Goal: Browse casually: Explore the website without a specific task or goal

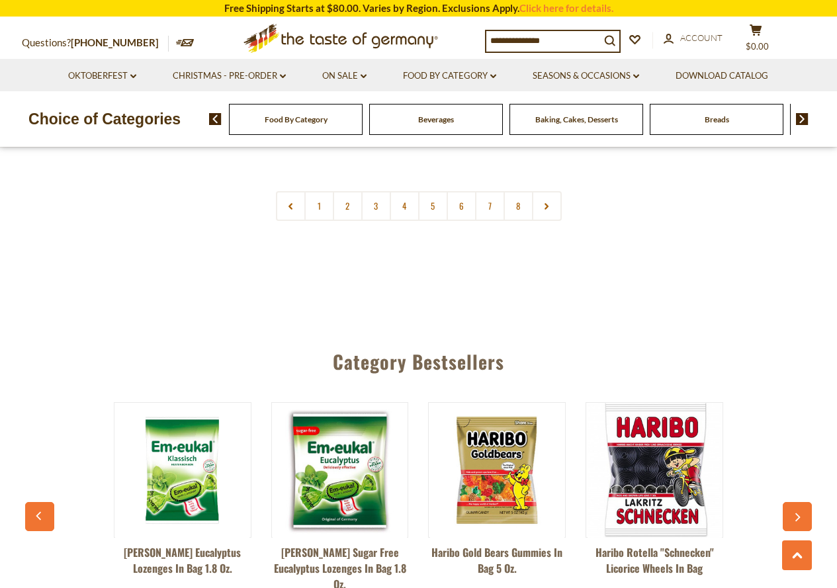
scroll to position [3308, 0]
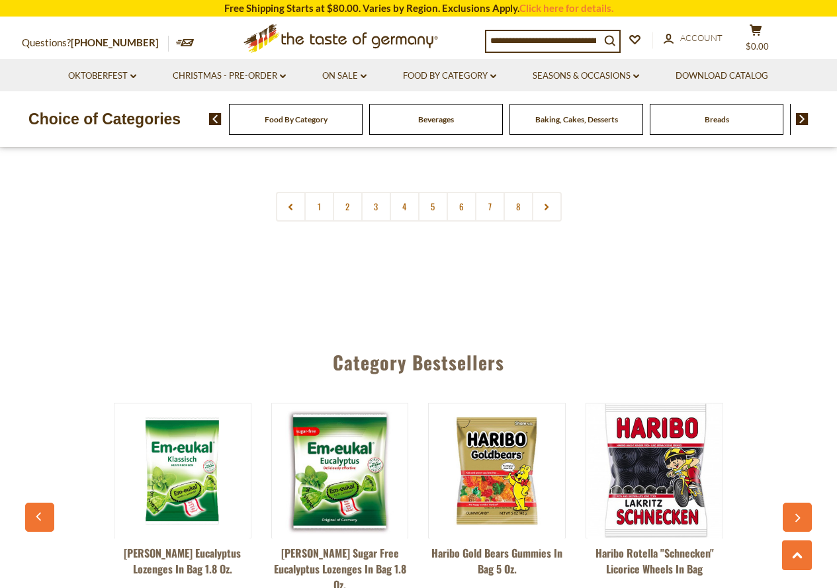
click at [500, 416] on img at bounding box center [497, 471] width 134 height 134
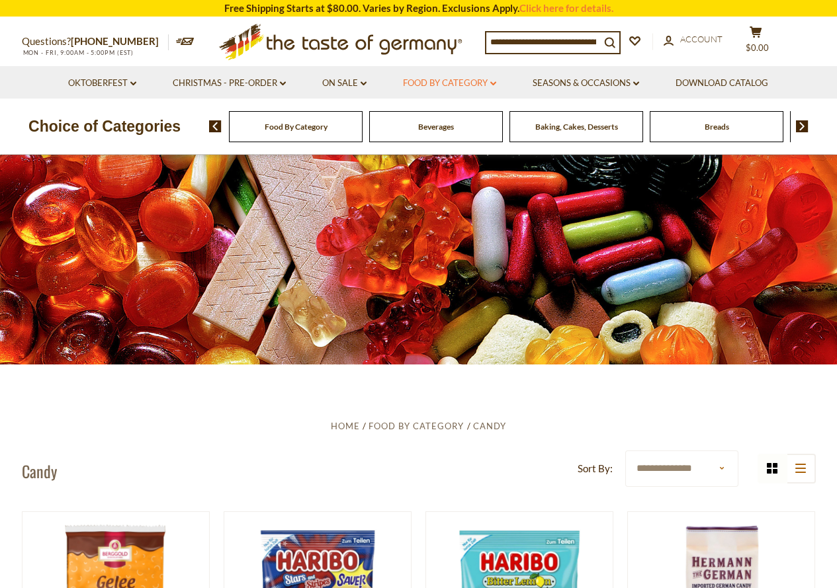
click at [447, 79] on link "Food By Category dropdown_arrow" at bounding box center [449, 83] width 93 height 15
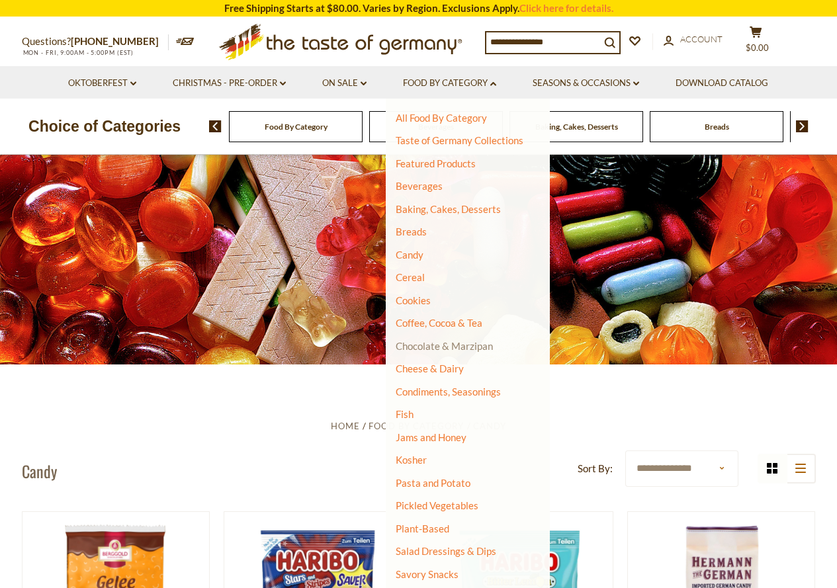
click at [471, 343] on link "Chocolate & Marzipan" at bounding box center [444, 346] width 97 height 12
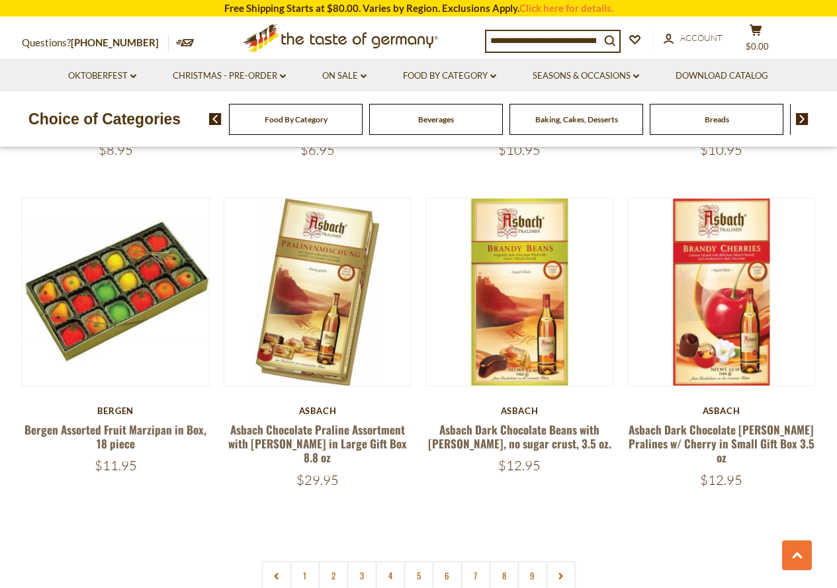
scroll to position [2977, 0]
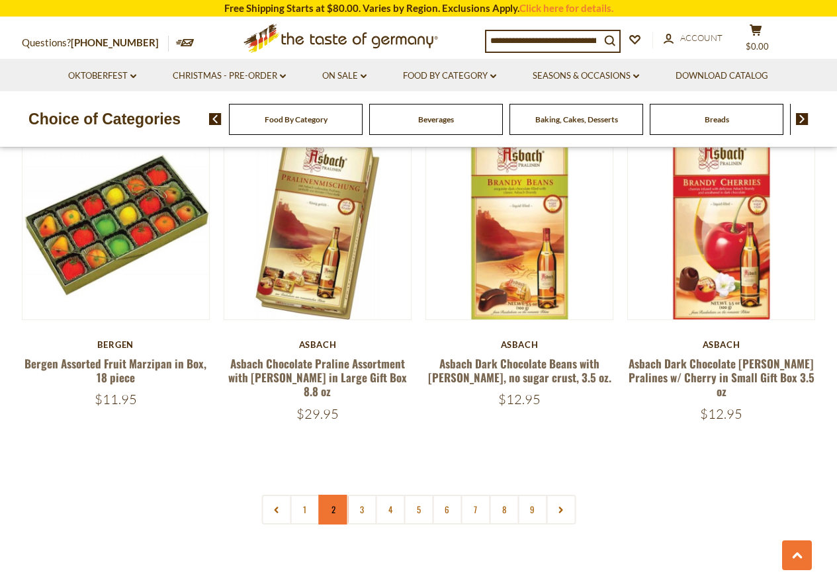
click at [329, 495] on link "2" at bounding box center [333, 510] width 30 height 30
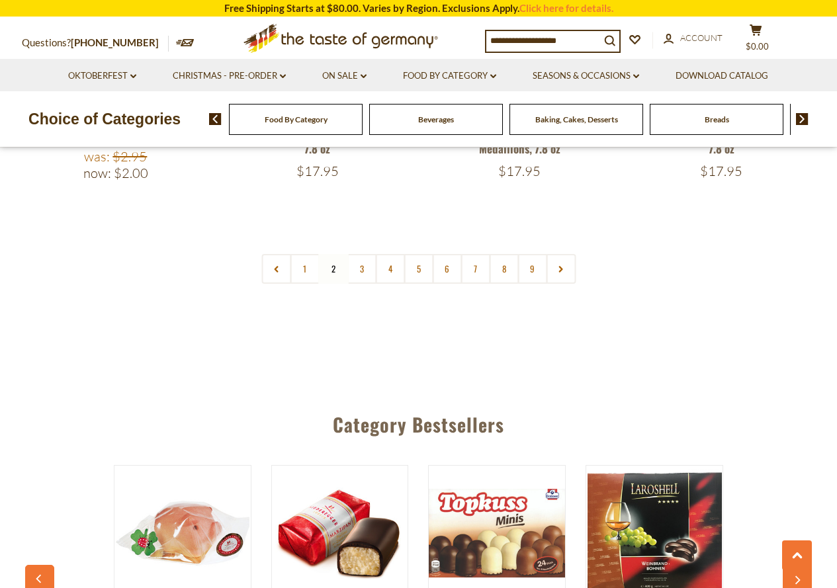
scroll to position [3242, 0]
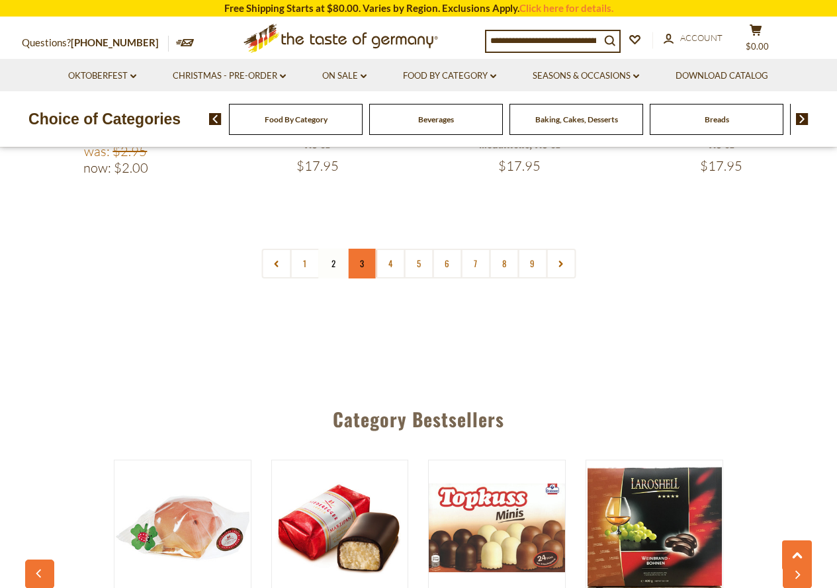
click at [359, 249] on link "3" at bounding box center [362, 264] width 30 height 30
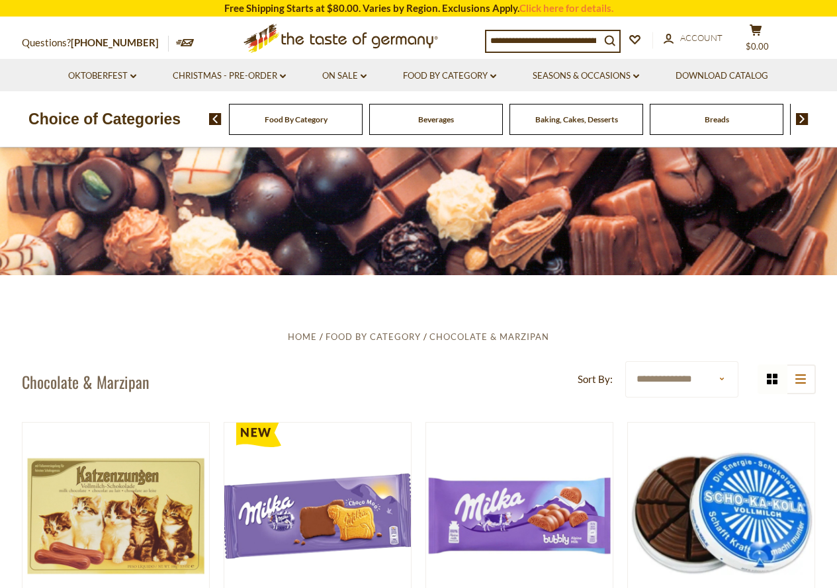
scroll to position [0, 0]
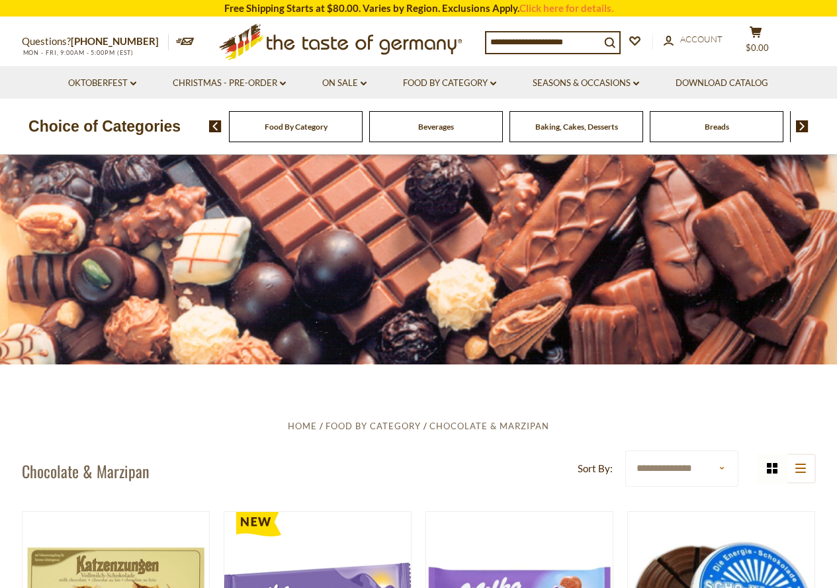
click at [582, 124] on span "Baking, Cakes, Desserts" at bounding box center [576, 127] width 83 height 10
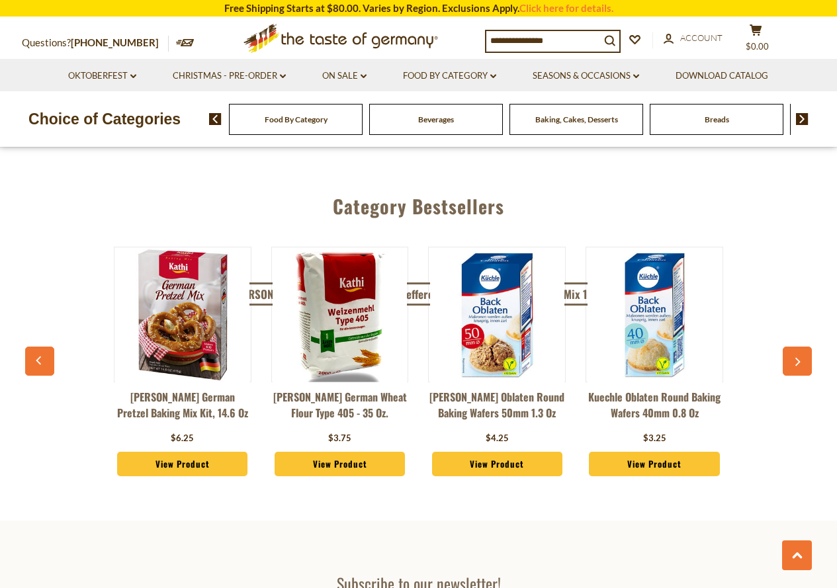
scroll to position [3374, 0]
